Goal: Task Accomplishment & Management: Use online tool/utility

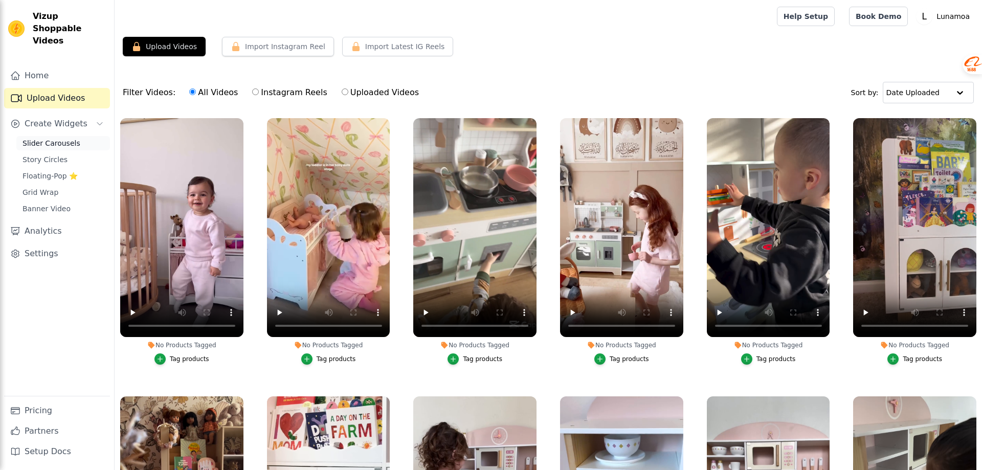
click at [61, 138] on span "Slider Carousels" at bounding box center [52, 143] width 58 height 10
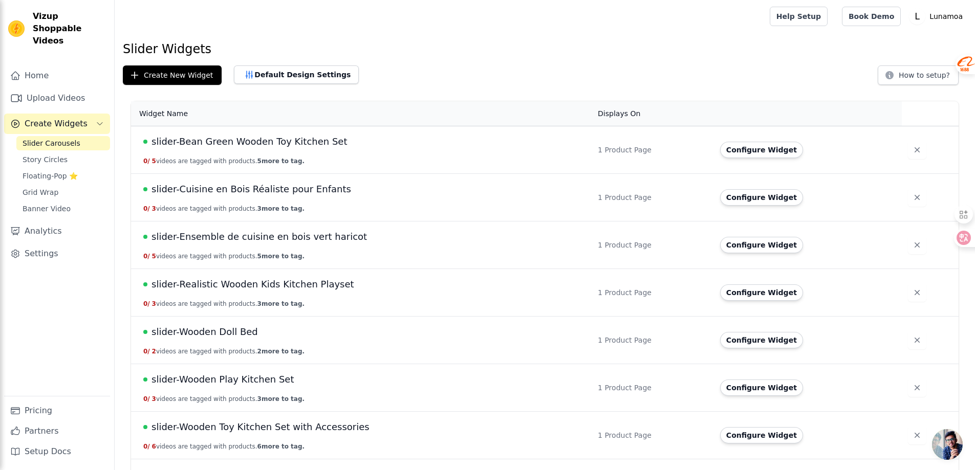
click at [307, 139] on span "slider-Bean Green Wooden Toy Kitchen Set" at bounding box center [248, 142] width 195 height 14
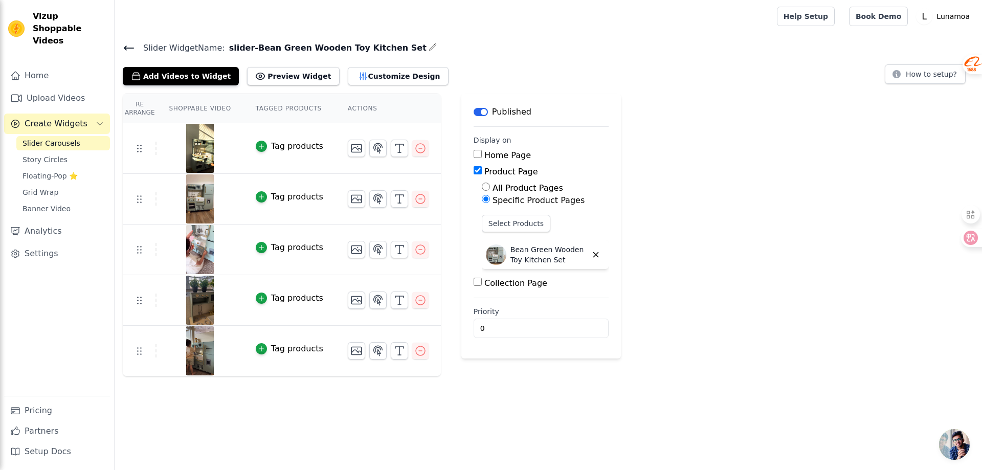
click at [699, 288] on div "Re Arrange Shoppable Video Tagged Products Actions Tag products Tag products Ta…" at bounding box center [549, 235] width 868 height 283
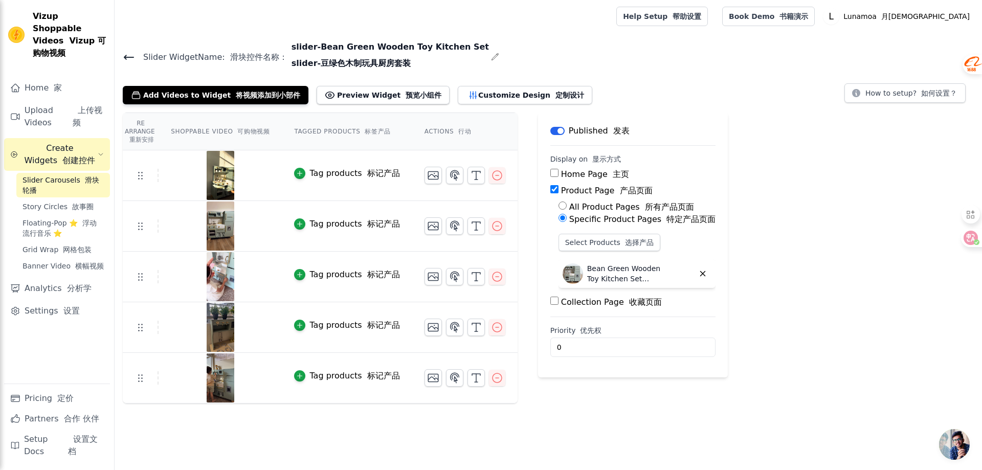
click at [65, 175] on span "Slider Carousels 滑块轮播" at bounding box center [63, 185] width 81 height 20
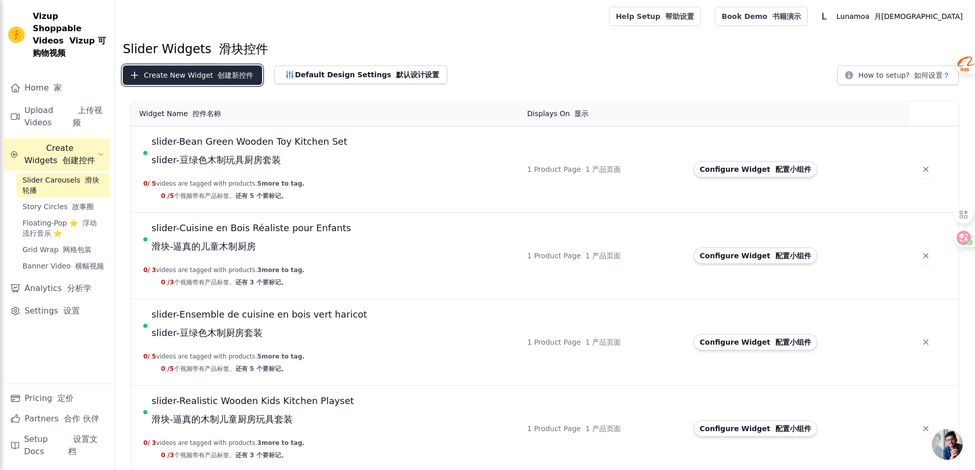
click at [208, 80] on button "Create New Widget 创建新控件" at bounding box center [192, 74] width 139 height 19
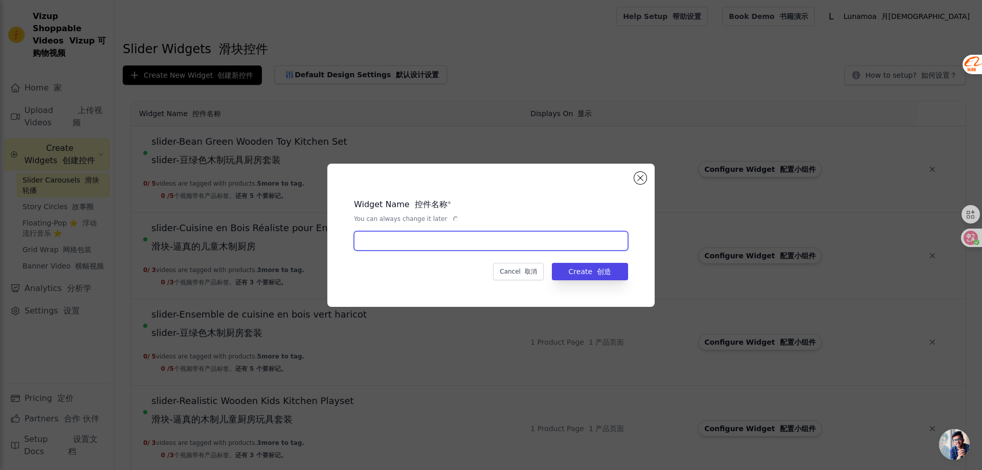
click at [383, 248] on input "text" at bounding box center [491, 240] width 274 height 19
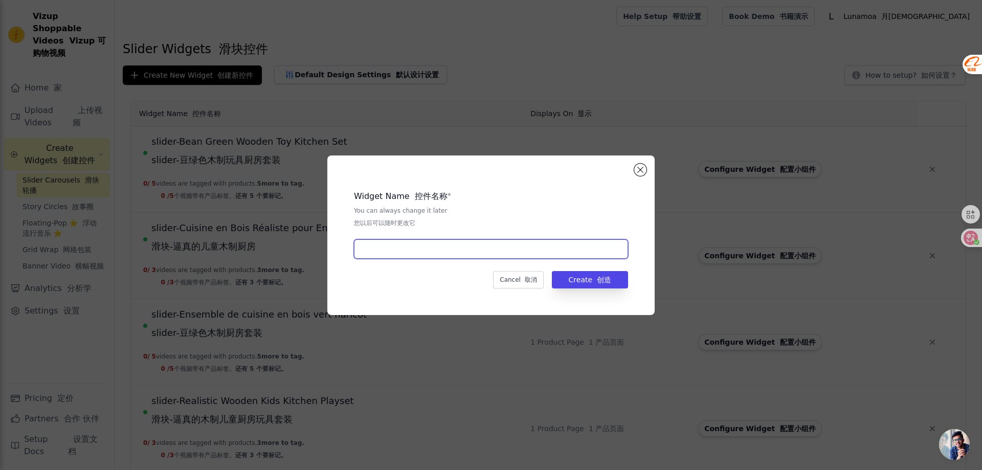
click at [383, 244] on input "text" at bounding box center [491, 248] width 274 height 19
paste input "Montessori Wooden Peg Dolls Collection"
type input "Montessori Wooden Peg Dolls Collection"
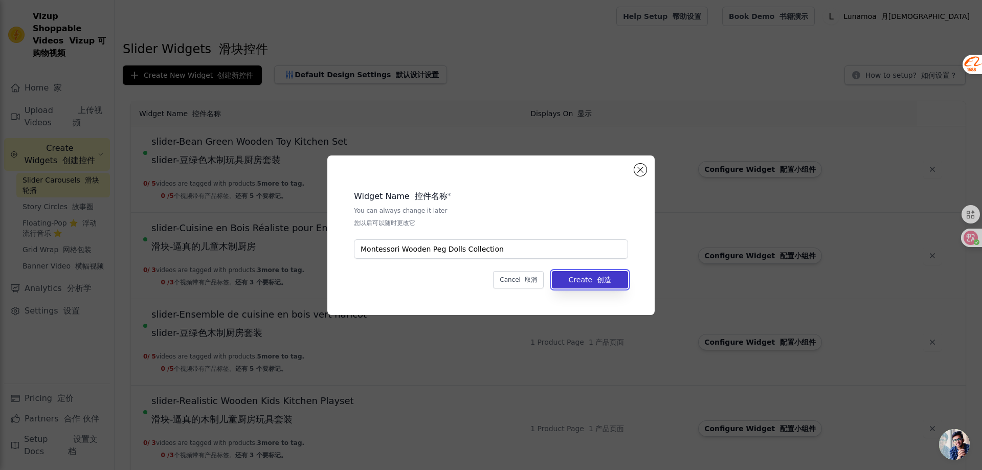
click at [567, 276] on button "Create 创造" at bounding box center [590, 279] width 76 height 17
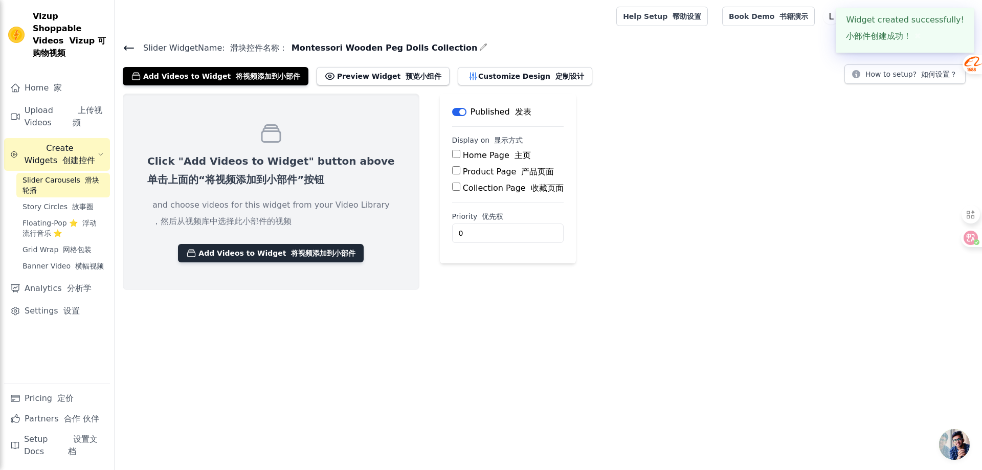
click at [325, 256] on font "将视频添加到小部件" at bounding box center [323, 253] width 64 height 8
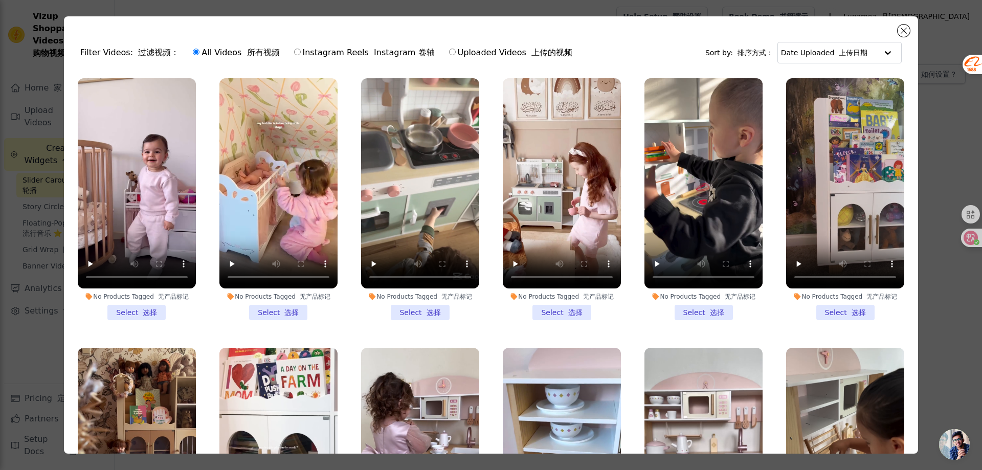
click at [526, 56] on font at bounding box center [528, 53] width 5 height 10
click at [456, 55] on input "Uploaded Videos 上传的视频" at bounding box center [452, 52] width 7 height 7
radio input "true"
click at [900, 31] on button "Close modal" at bounding box center [904, 31] width 12 height 12
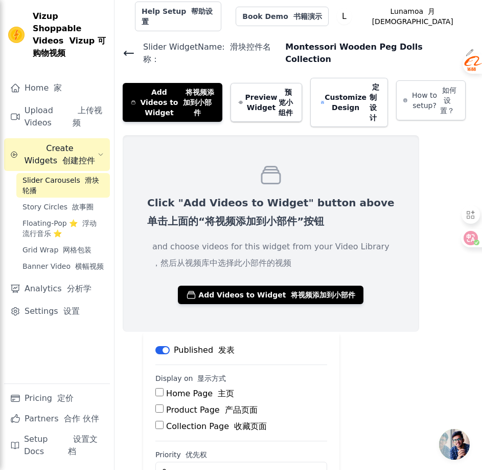
click at [419, 307] on div "Click "Add Videos to Widget" button above 单击上面的“将视频添加到小部件”按钮 and choose videos …" at bounding box center [298, 233] width 351 height 196
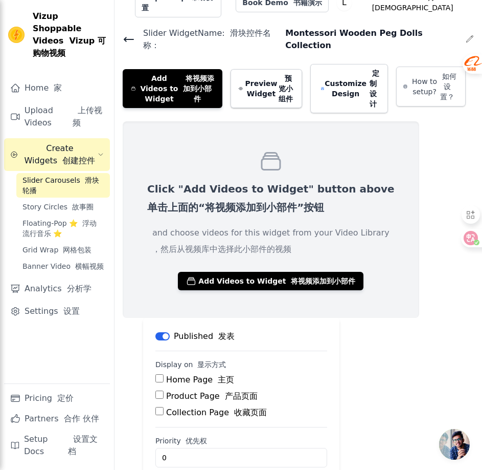
scroll to position [20, 0]
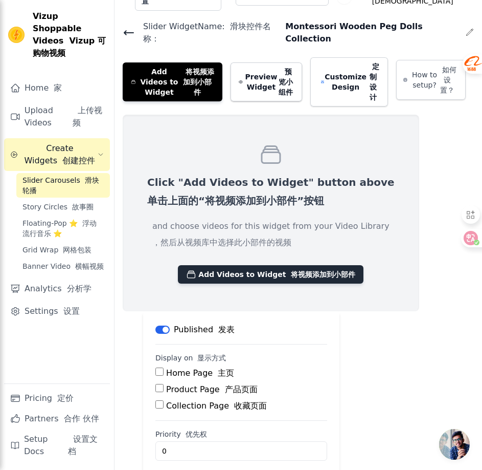
click at [300, 270] on font "将视频添加到小部件" at bounding box center [323, 274] width 64 height 8
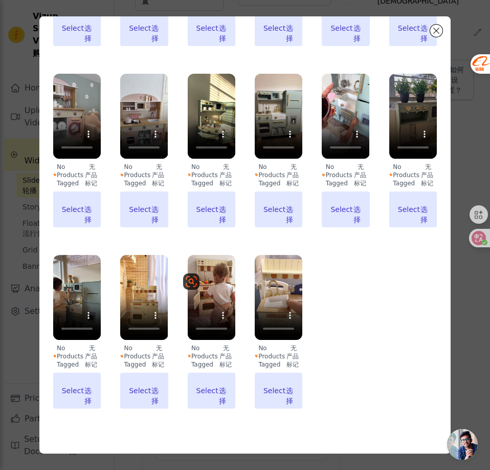
scroll to position [227, 0]
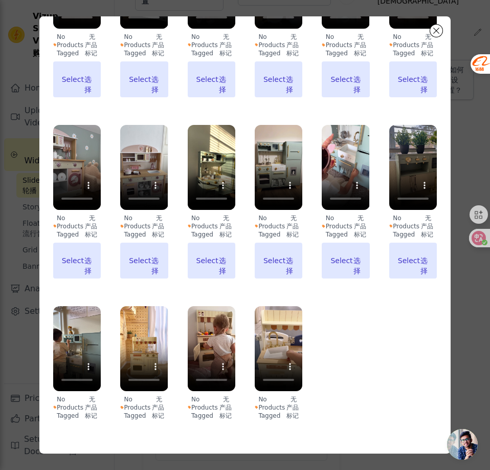
click at [331, 320] on ul "No Products Tagged 无产品标记 Select 选择 No Products Tagged 无产品标记 Select 选择 No Produc…" at bounding box center [245, 202] width 395 height 437
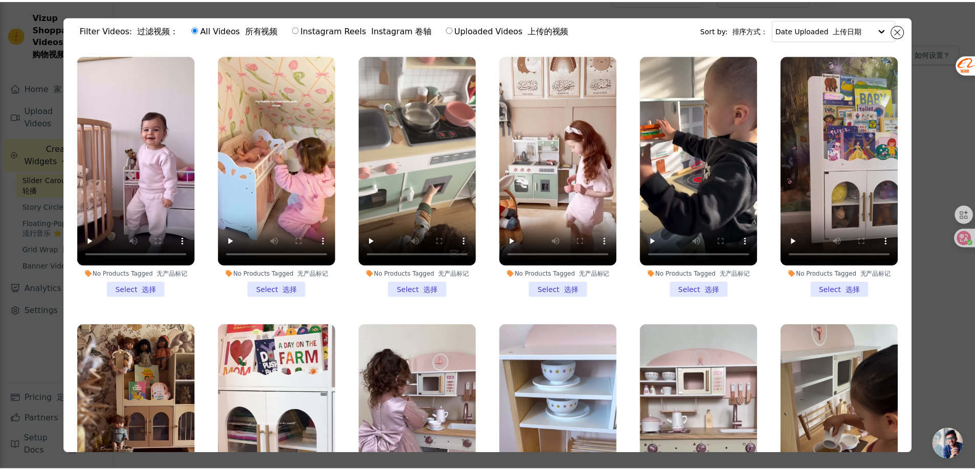
scroll to position [0, 0]
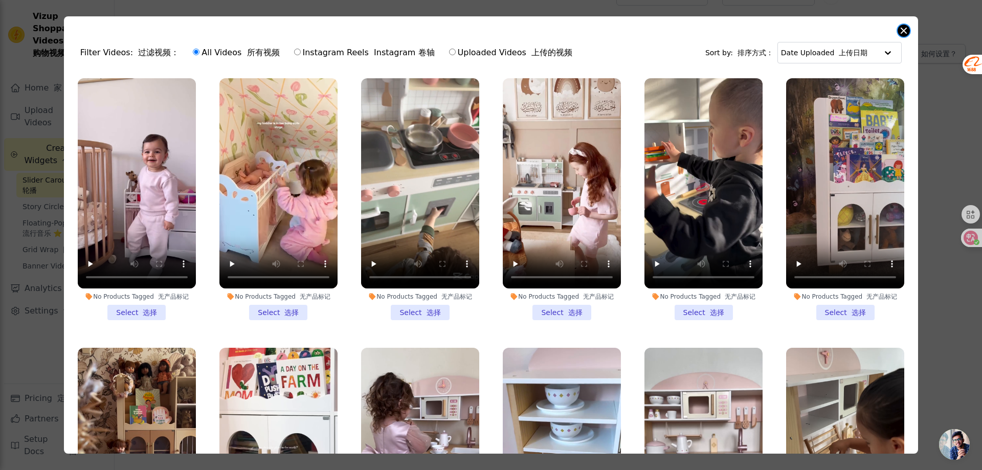
click at [898, 28] on div "Filter Videos: 过滤视频： All Videos 所有视频 Instagram Reels Instagram 卷轴 Uploaded Vide…" at bounding box center [491, 234] width 854 height 437
click at [906, 30] on button "Close modal" at bounding box center [904, 31] width 12 height 12
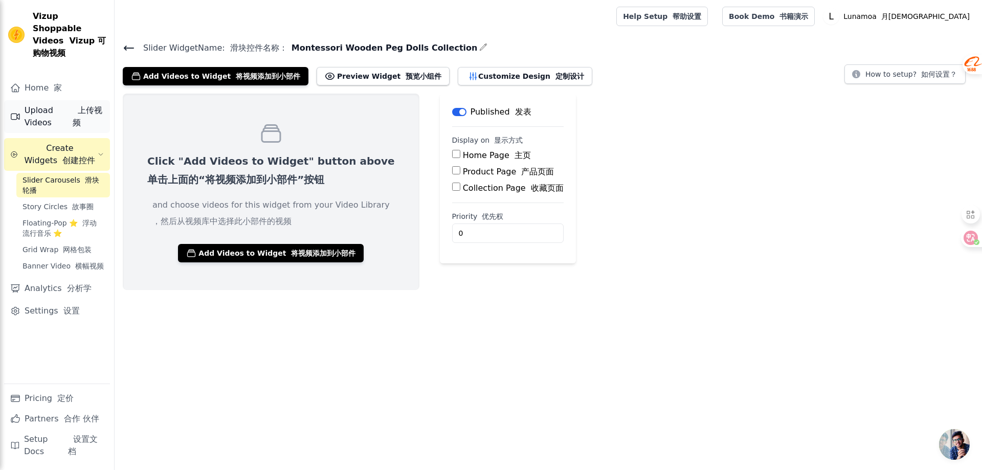
click at [76, 104] on font "上传视频" at bounding box center [88, 116] width 31 height 25
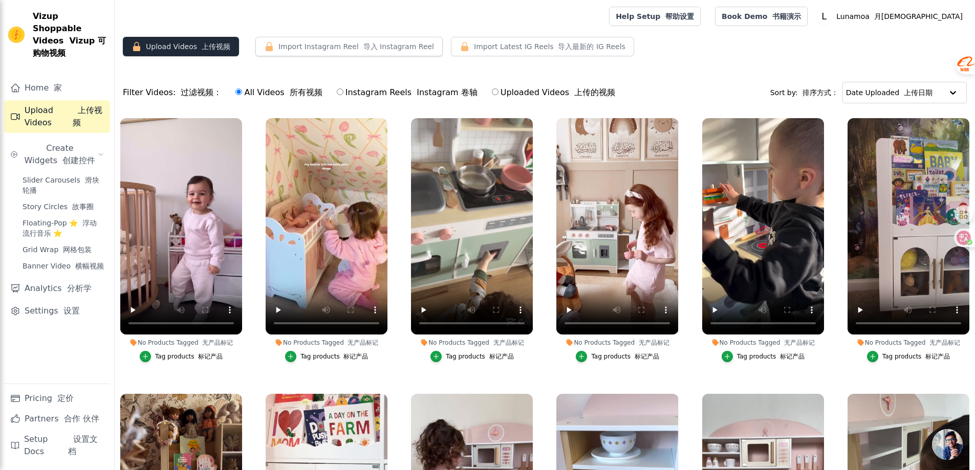
click at [206, 48] on font "上传视频" at bounding box center [216, 46] width 29 height 8
click at [217, 48] on font "上传视频" at bounding box center [216, 46] width 29 height 8
click at [217, 49] on font "上传视频" at bounding box center [216, 46] width 29 height 8
click at [186, 55] on button "Upload Videos 上传视频" at bounding box center [181, 46] width 116 height 19
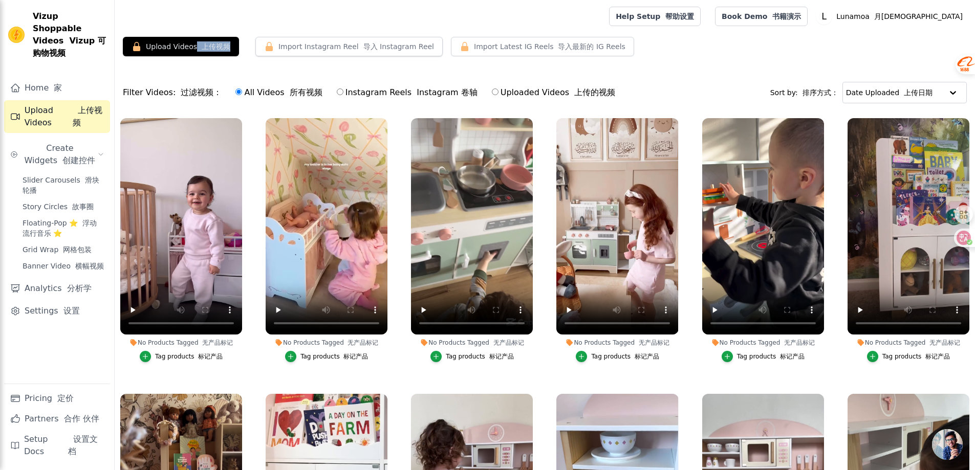
click at [251, 63] on div "Import Instagram Reel 导入 Instagram Reel" at bounding box center [344, 51] width 195 height 28
click at [363, 47] on font "导入 Instagram Reel" at bounding box center [398, 46] width 71 height 8
click at [178, 52] on button "Upload Videos 上传视频" at bounding box center [181, 46] width 116 height 19
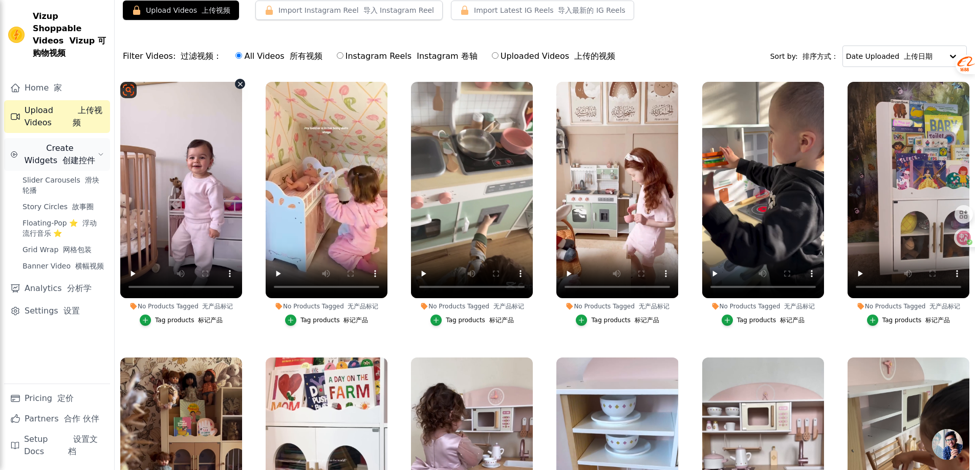
scroll to position [51, 0]
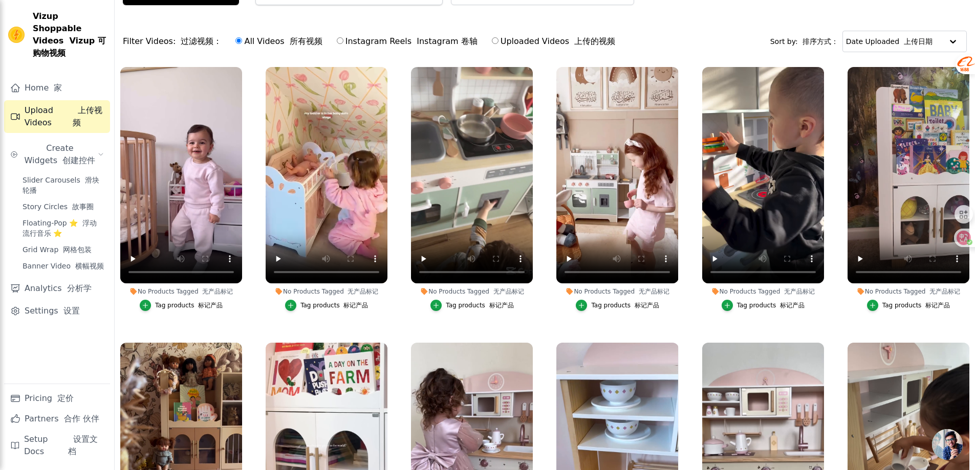
click at [55, 102] on link "Upload Videos 上传视频" at bounding box center [57, 116] width 106 height 33
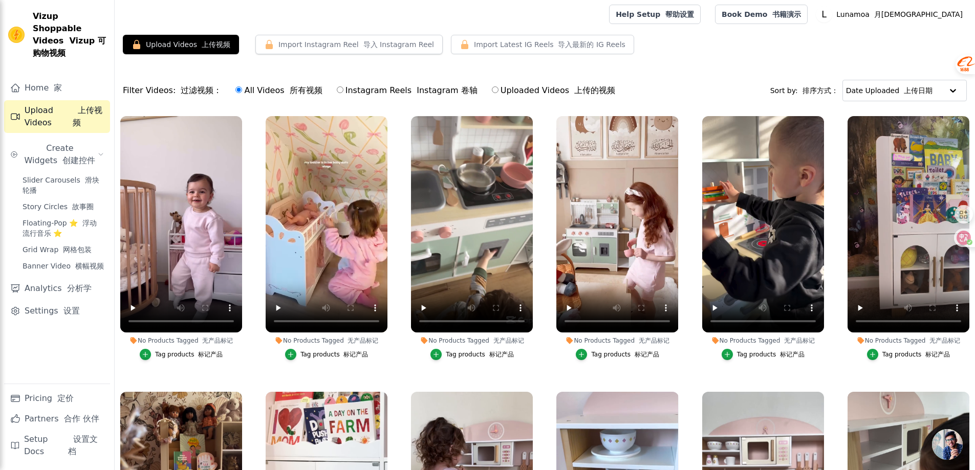
scroll to position [0, 0]
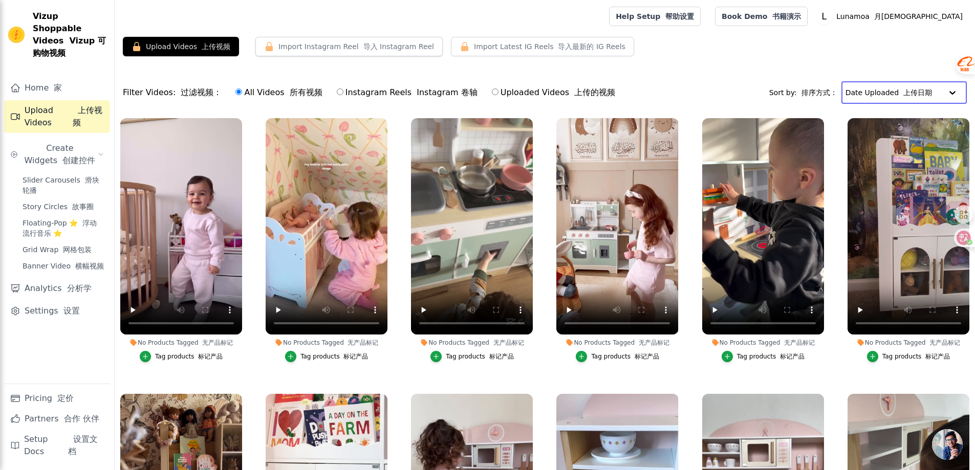
click at [855, 86] on input "text" at bounding box center [893, 92] width 97 height 20
click at [744, 84] on div "Filter Videos: 过滤视频： All Videos 所有视频 Instagram Reels Instagram 卷轴 Uploaded Vide…" at bounding box center [545, 93] width 860 height 40
click at [208, 45] on font "上传视频" at bounding box center [216, 46] width 29 height 8
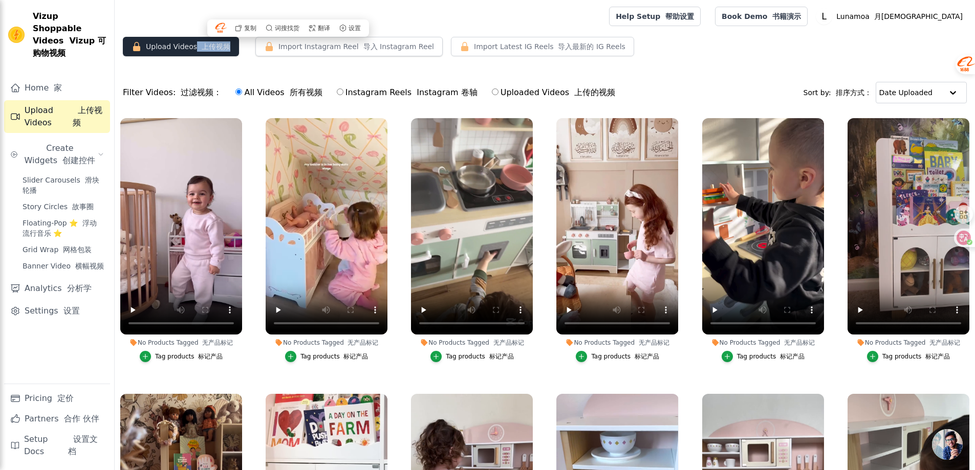
click at [208, 45] on font "上传视频" at bounding box center [216, 46] width 29 height 8
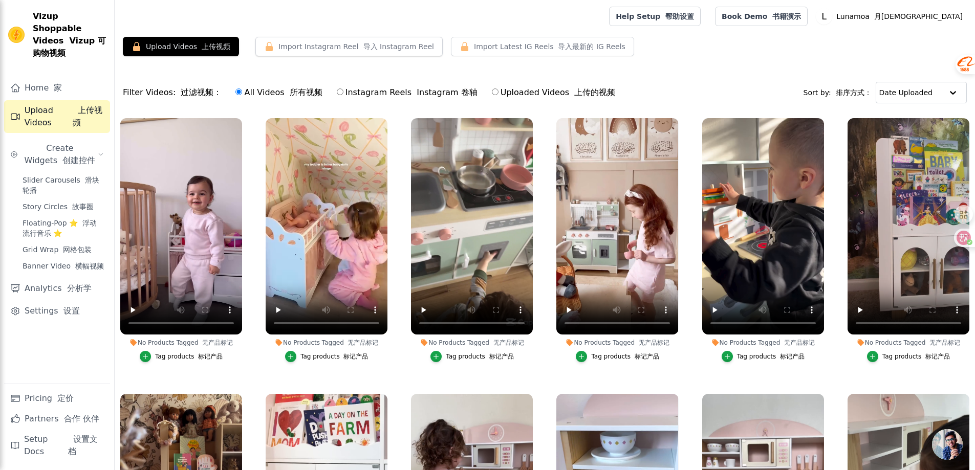
click at [70, 43] on span "Vizup Shoppable Videos Vizup 可购物视频" at bounding box center [69, 34] width 73 height 49
click at [160, 45] on button "Upload Videos 上传视频" at bounding box center [181, 46] width 116 height 19
click at [234, 54] on button "Upload Videos 上传视频" at bounding box center [181, 46] width 116 height 19
